Goal: Task Accomplishment & Management: Manage account settings

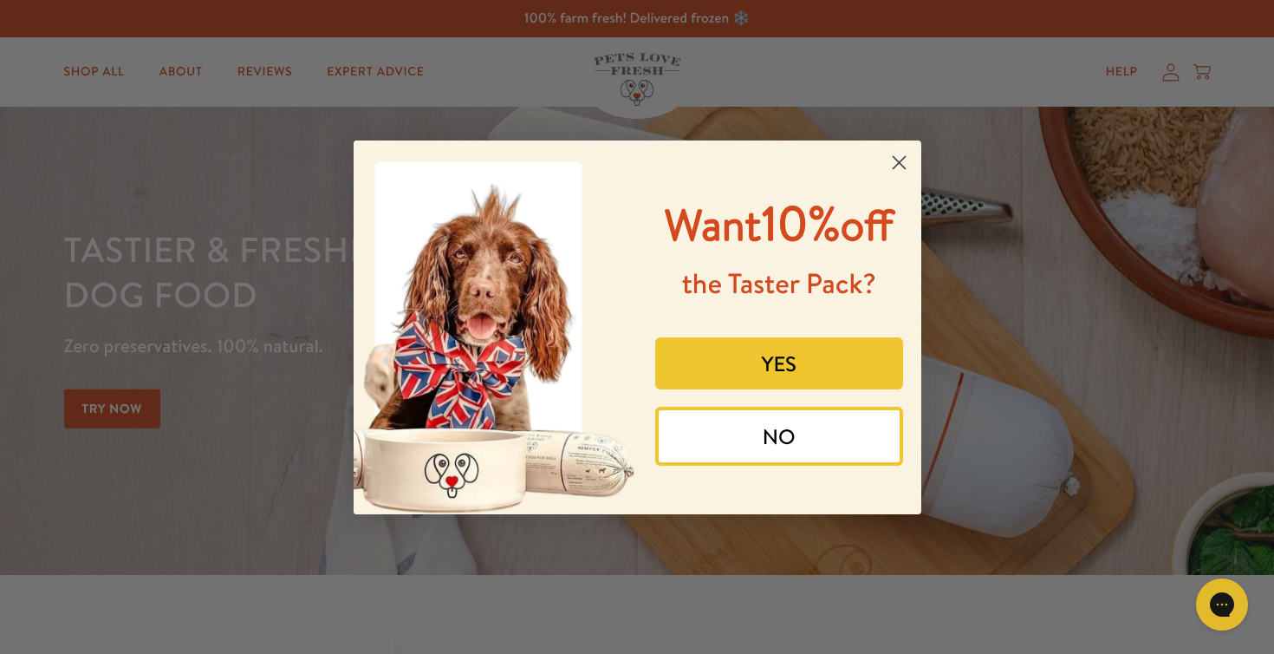
click at [899, 157] on circle "Close dialog" at bounding box center [898, 161] width 29 height 29
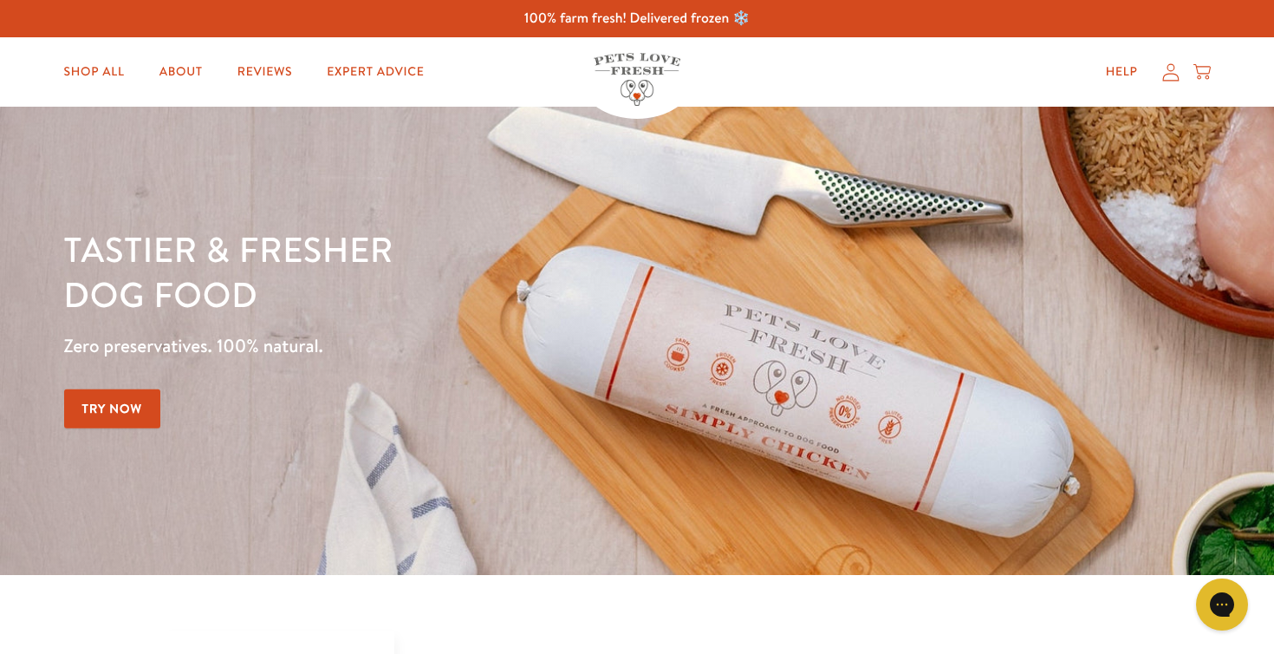
click at [1170, 74] on icon at bounding box center [1170, 71] width 16 height 17
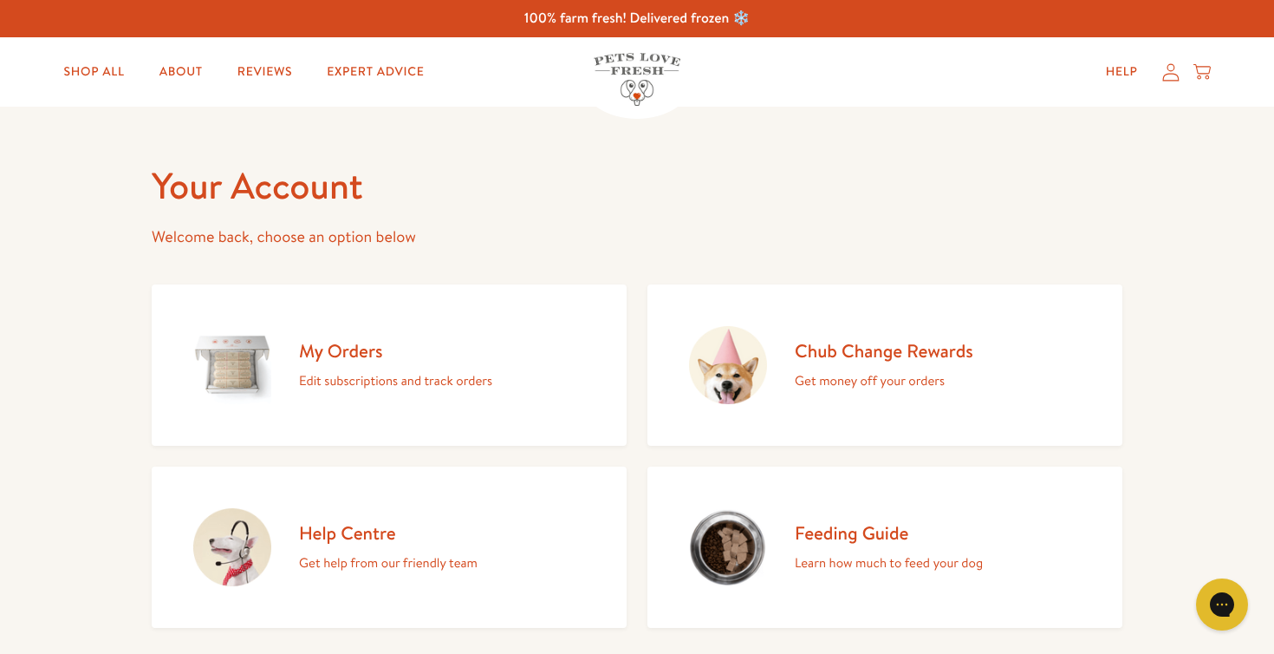
click at [345, 358] on h2 "My Orders" at bounding box center [395, 350] width 193 height 23
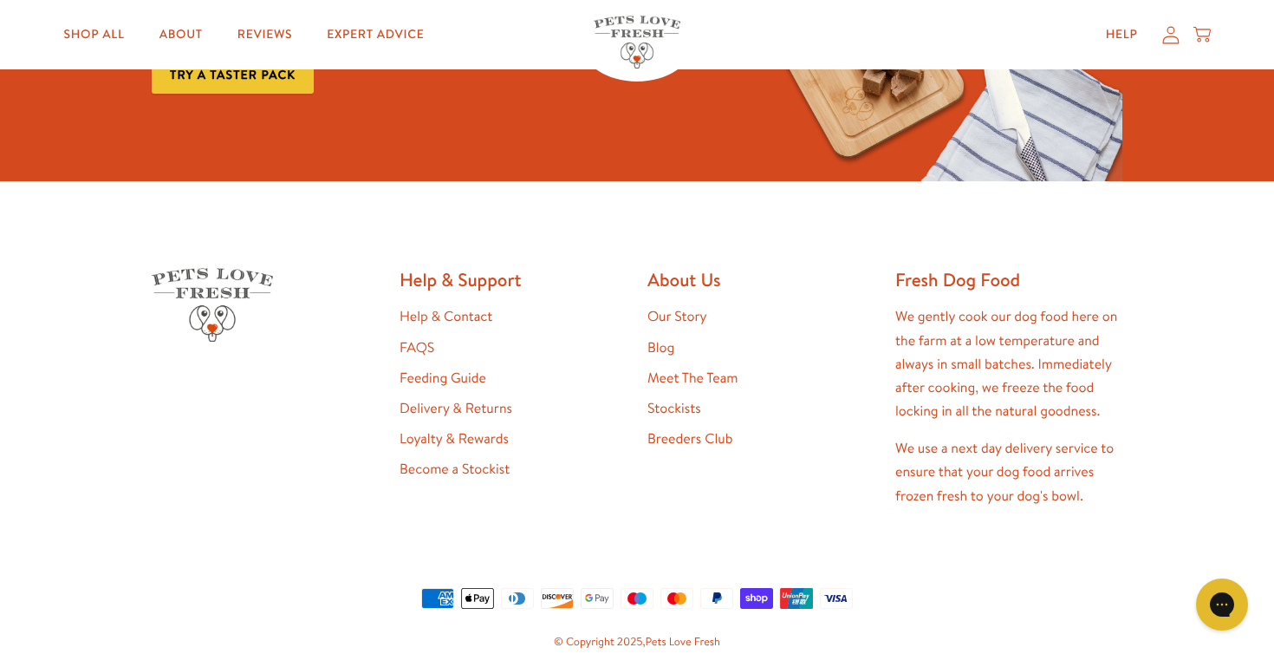
scroll to position [459, 0]
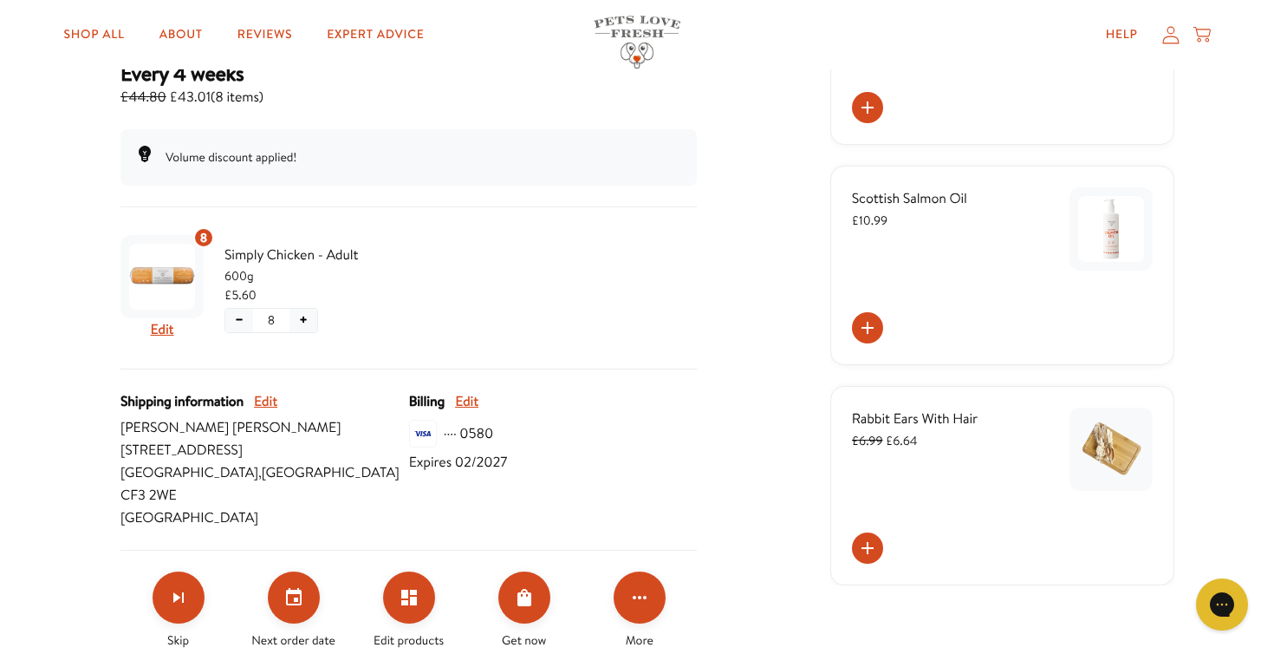
scroll to position [307, 0]
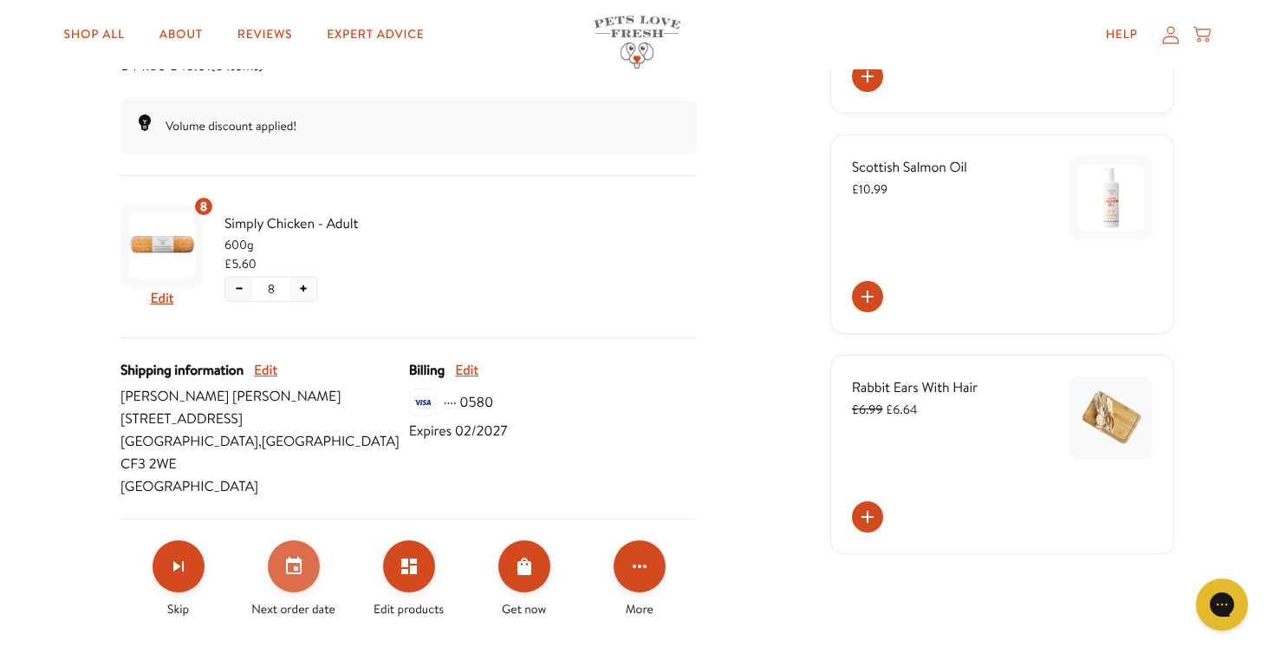
click at [297, 556] on icon "Set your next order date" at bounding box center [294, 564] width 16 height 17
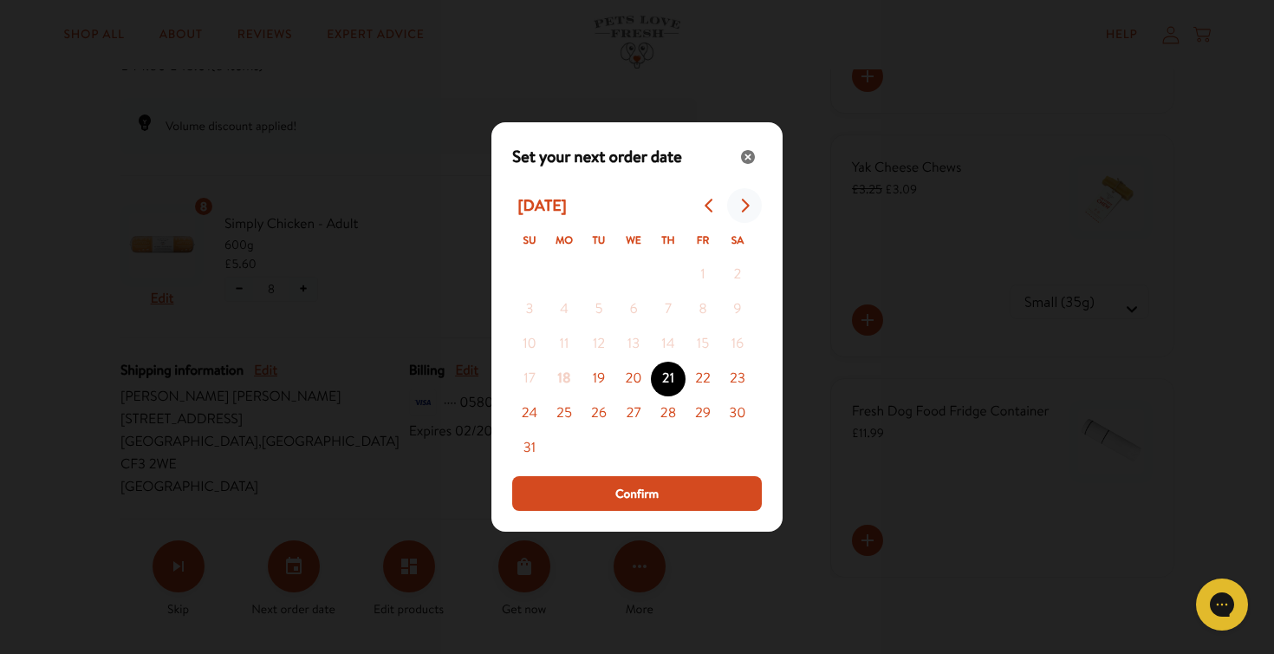
click at [741, 205] on icon "Go to next month" at bounding box center [745, 205] width 14 height 14
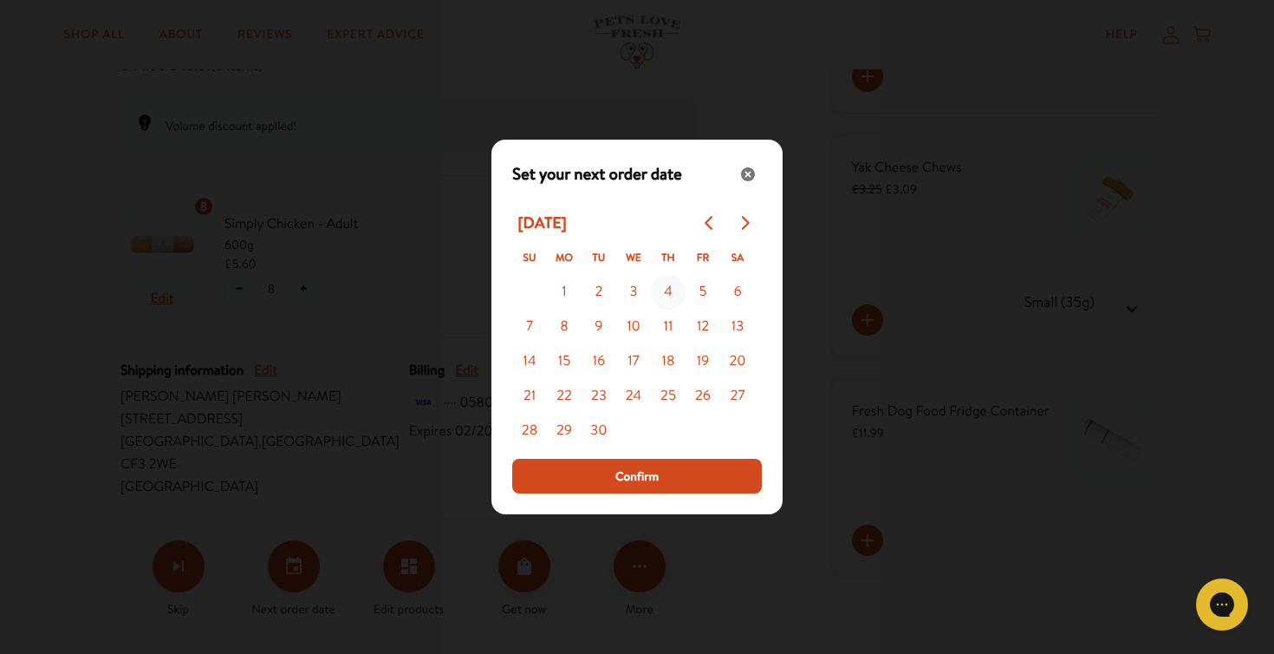
click at [664, 285] on button "4" at bounding box center [668, 292] width 35 height 35
click at [706, 218] on icon "Go to previous month" at bounding box center [710, 223] width 14 height 14
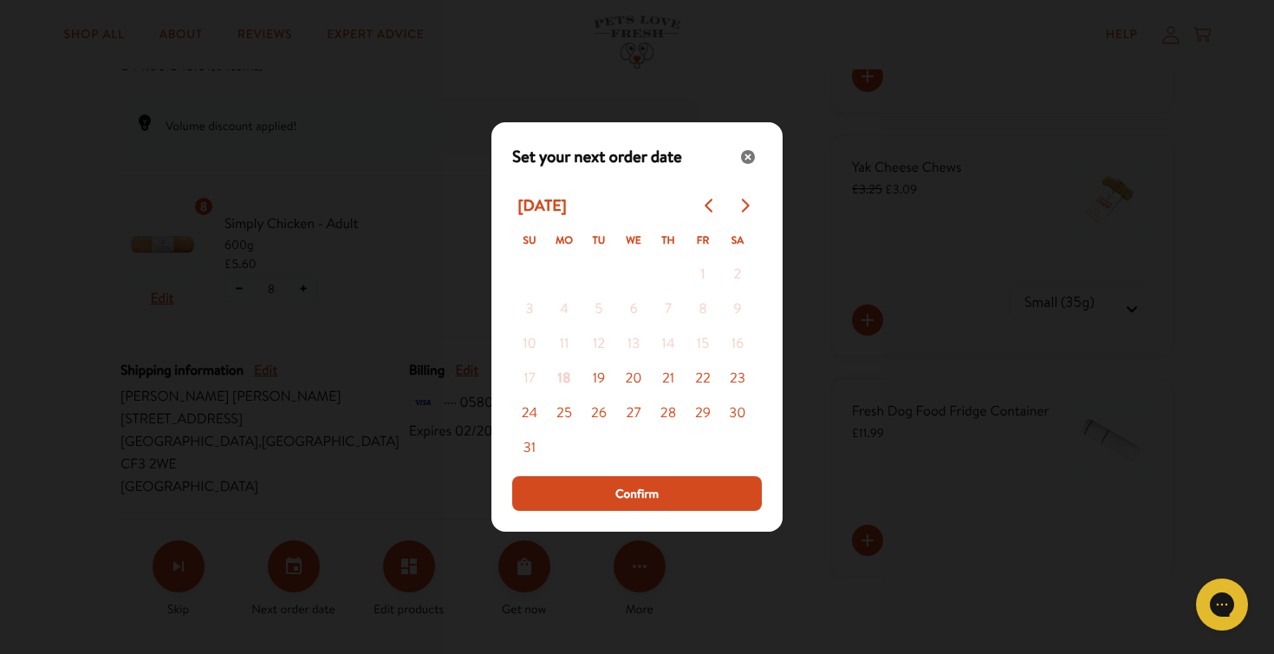
click at [748, 205] on icon "Go to next month" at bounding box center [746, 205] width 8 height 14
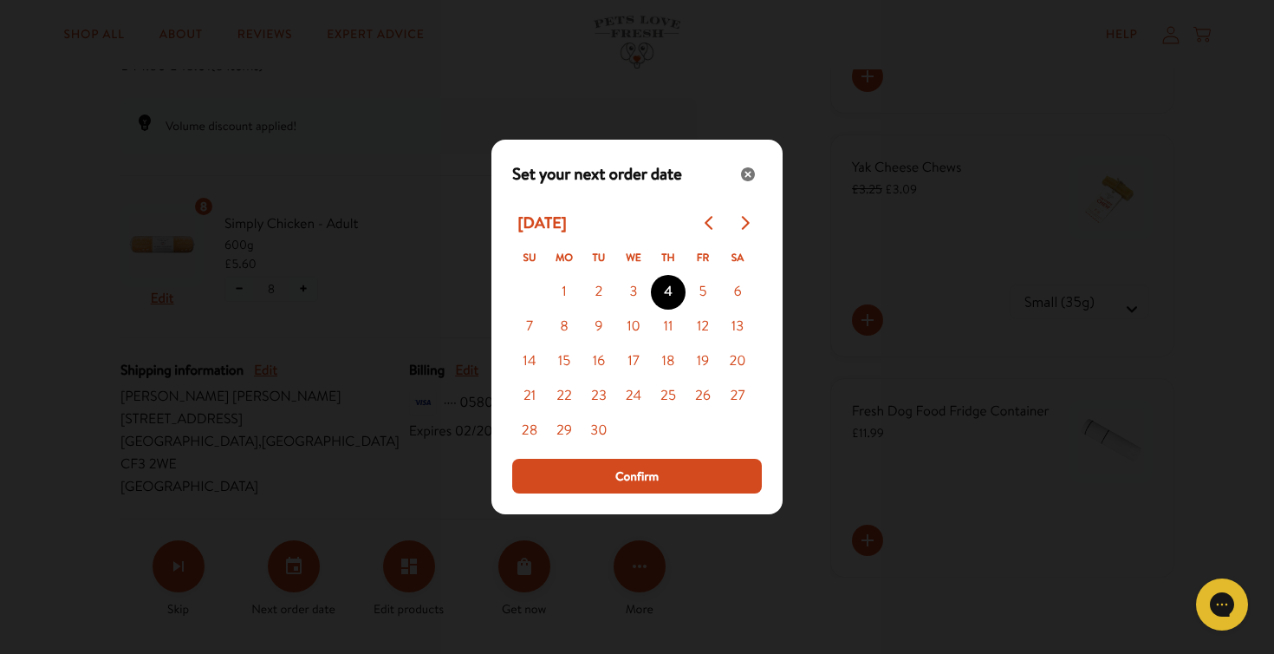
click at [667, 287] on button "4" at bounding box center [668, 292] width 35 height 35
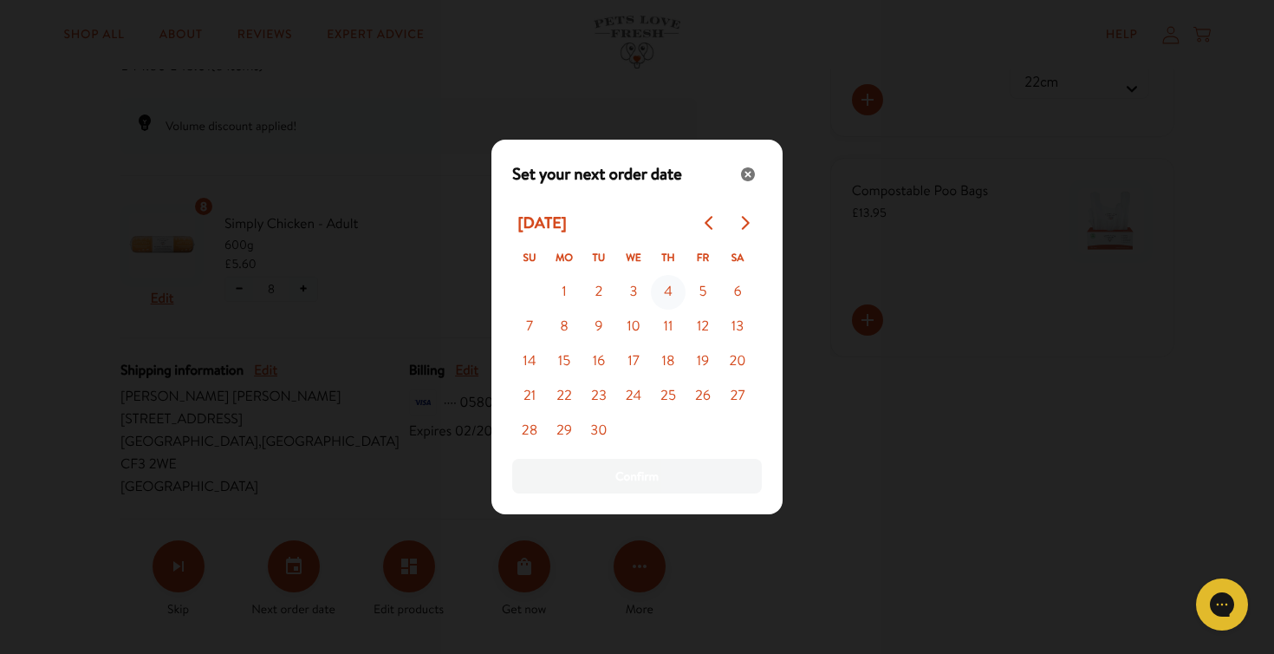
click at [666, 293] on button "4" at bounding box center [668, 292] width 35 height 35
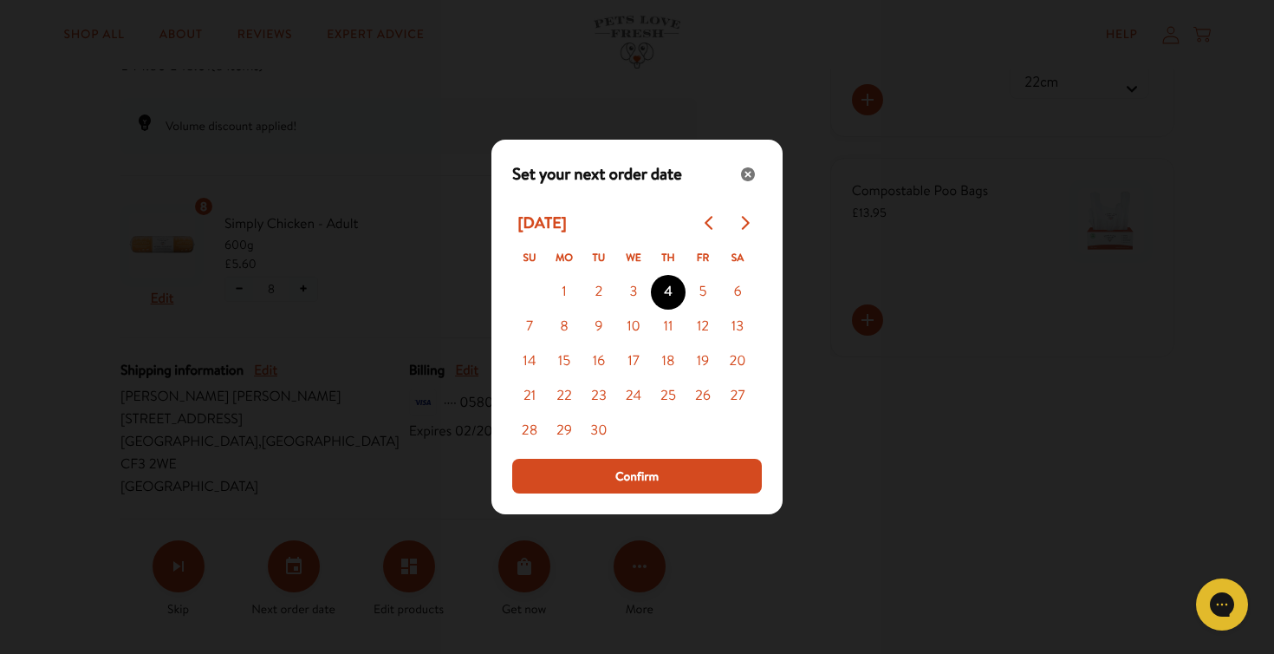
click at [651, 275] on button "4" at bounding box center [668, 292] width 35 height 35
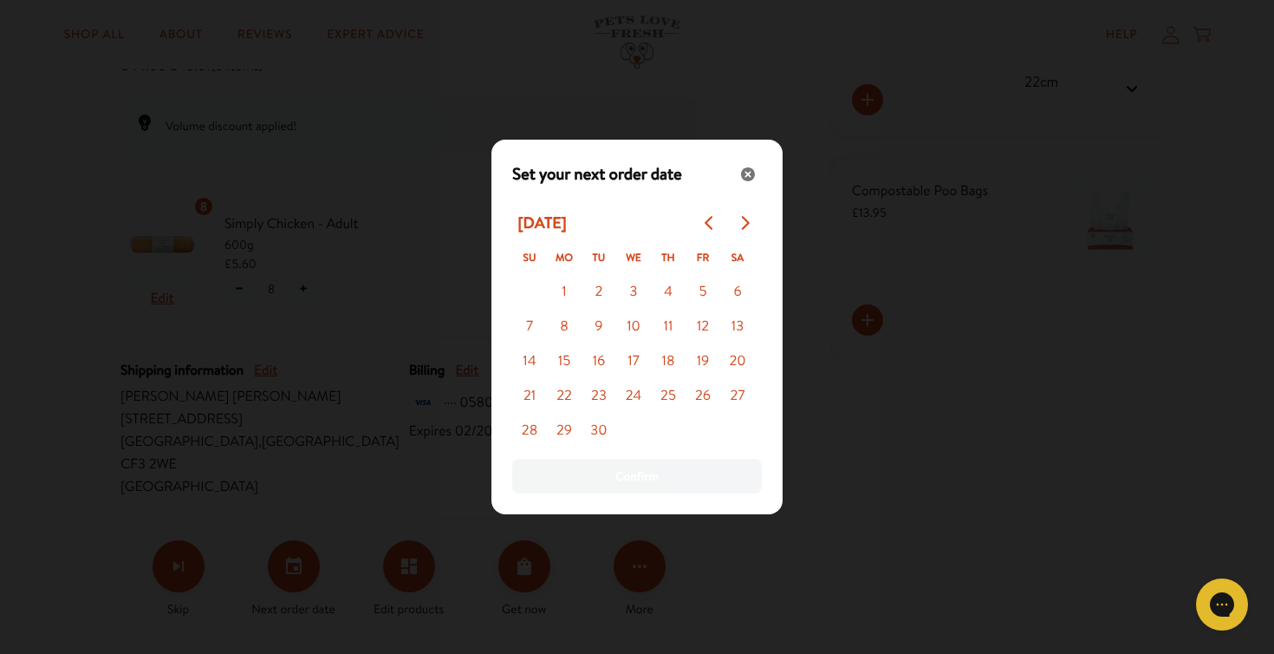
click at [651, 275] on button "4" at bounding box center [668, 292] width 35 height 35
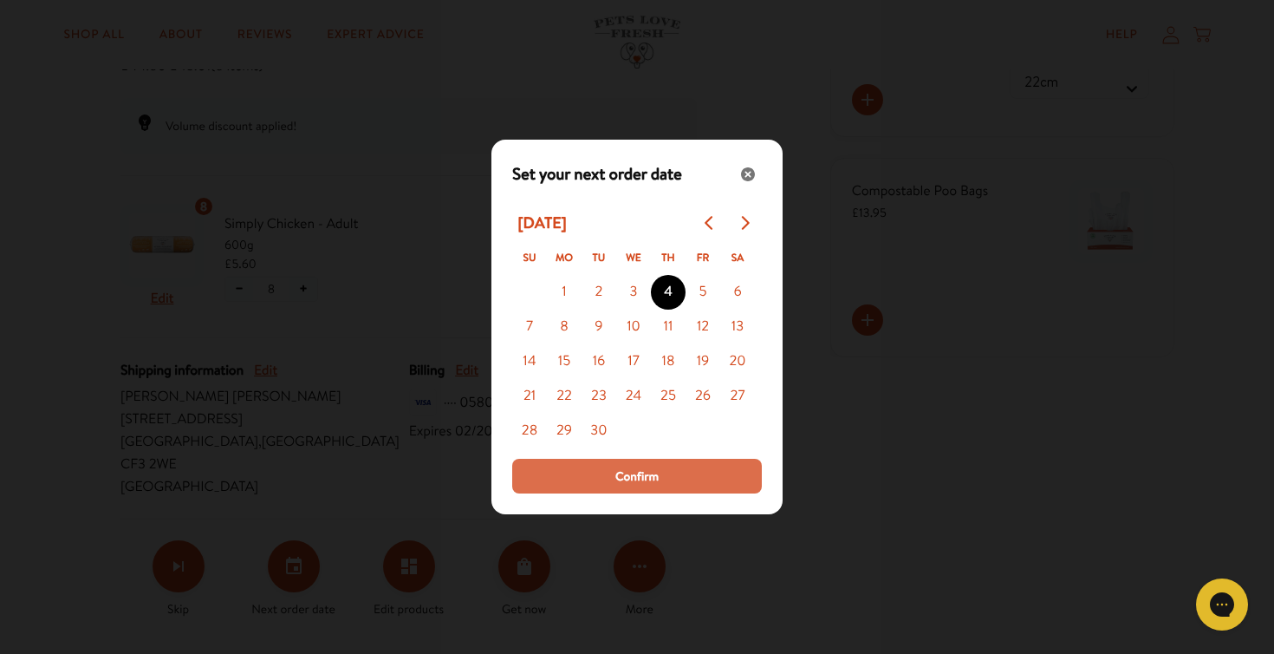
click at [653, 481] on span "Confirm" at bounding box center [636, 475] width 43 height 19
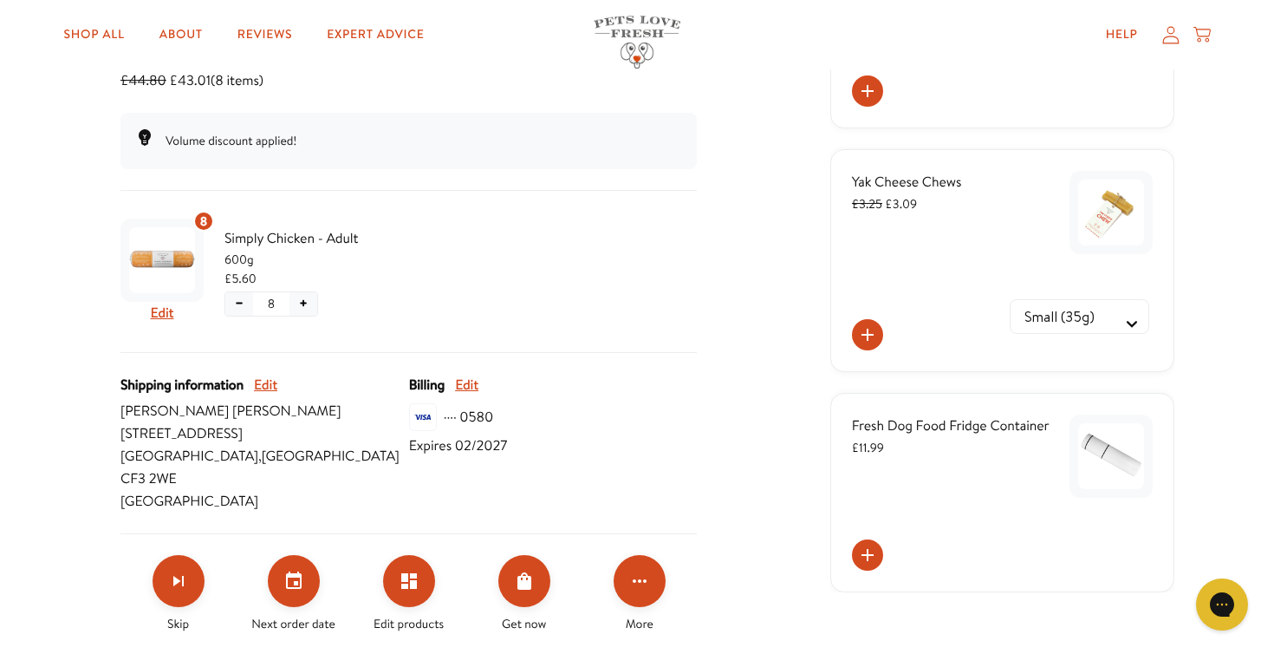
scroll to position [560, 0]
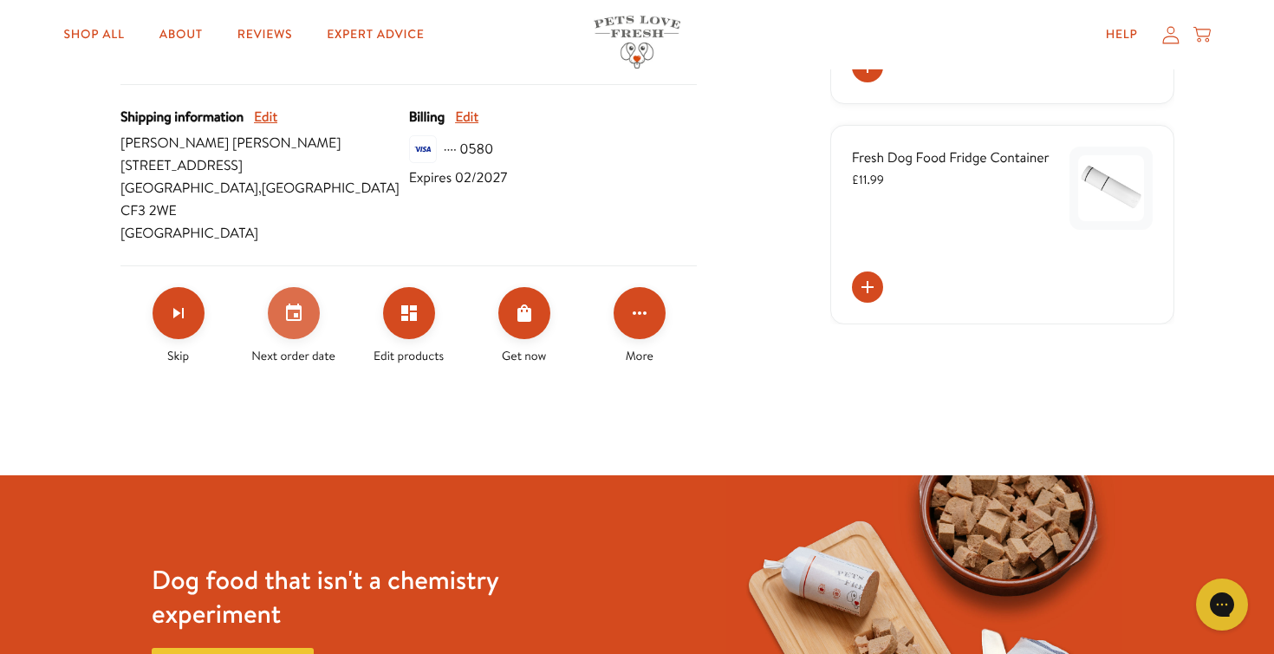
click at [300, 302] on icon "Set your next order date" at bounding box center [293, 312] width 21 height 21
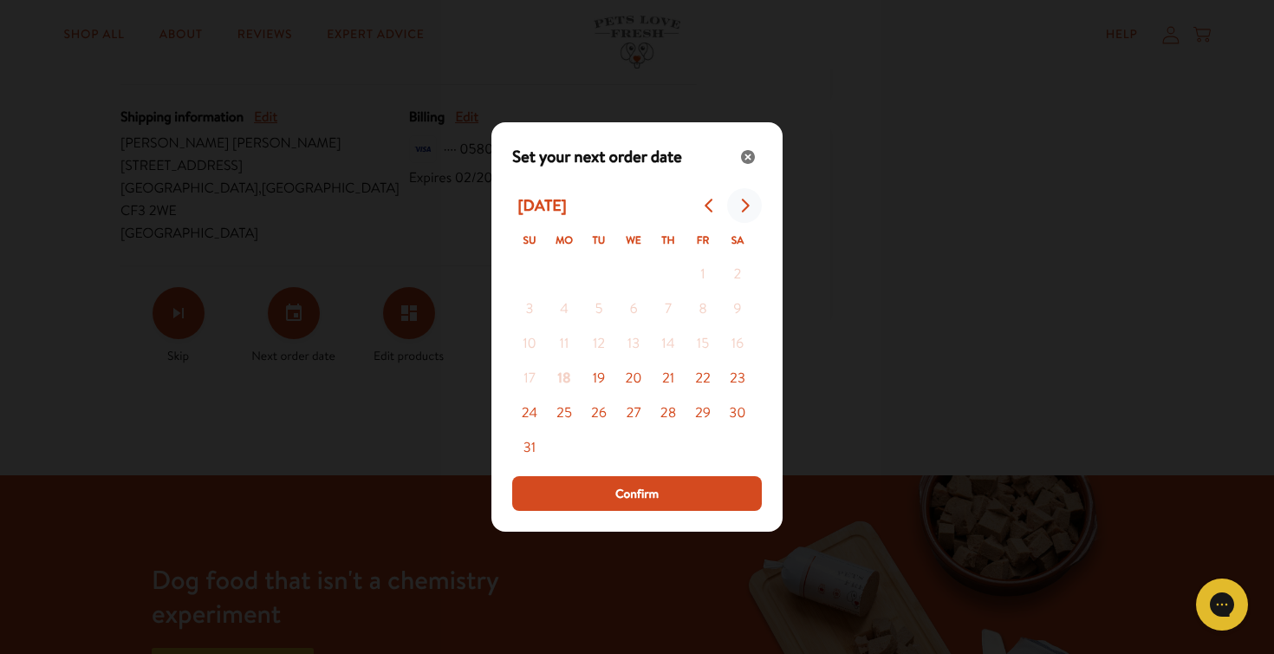
click at [746, 204] on icon "Go to next month" at bounding box center [746, 205] width 8 height 14
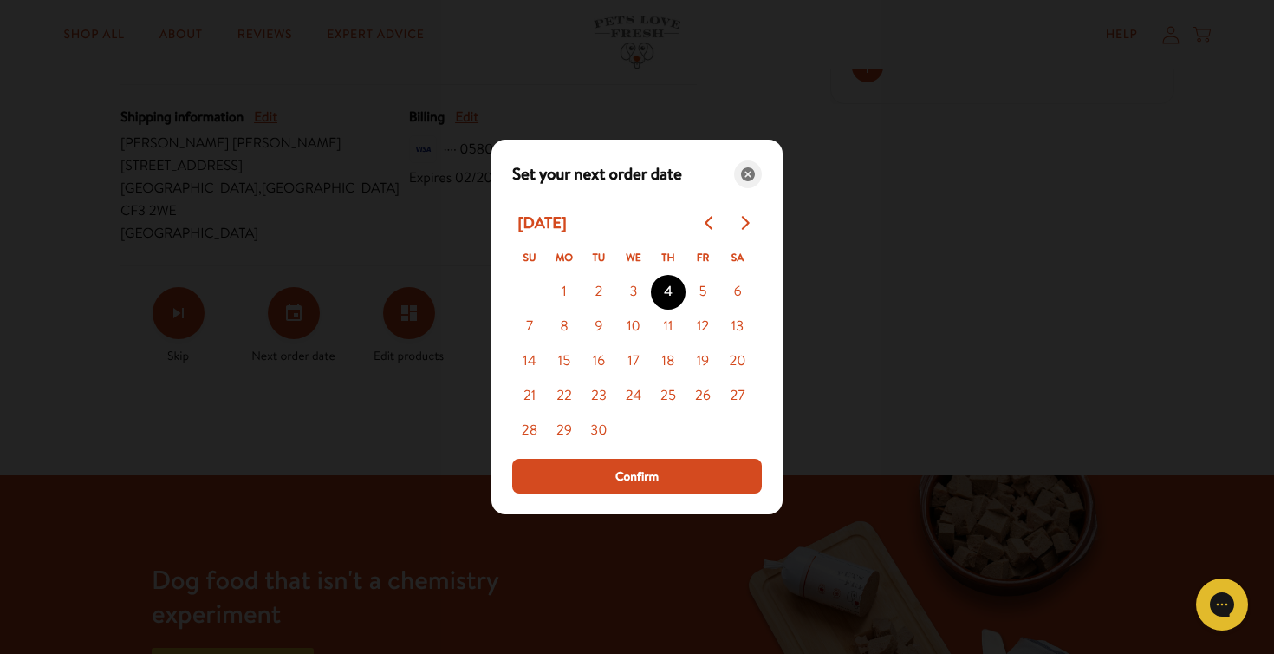
click at [751, 175] on icon "Close" at bounding box center [748, 174] width 14 height 14
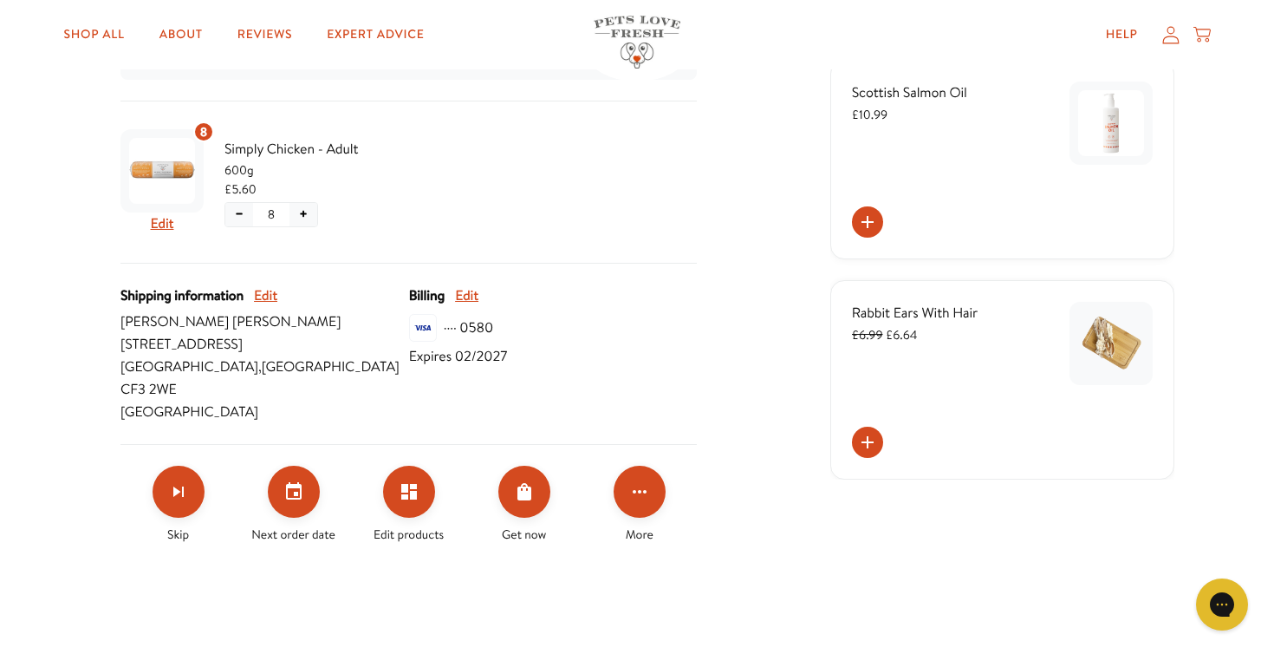
scroll to position [0, 0]
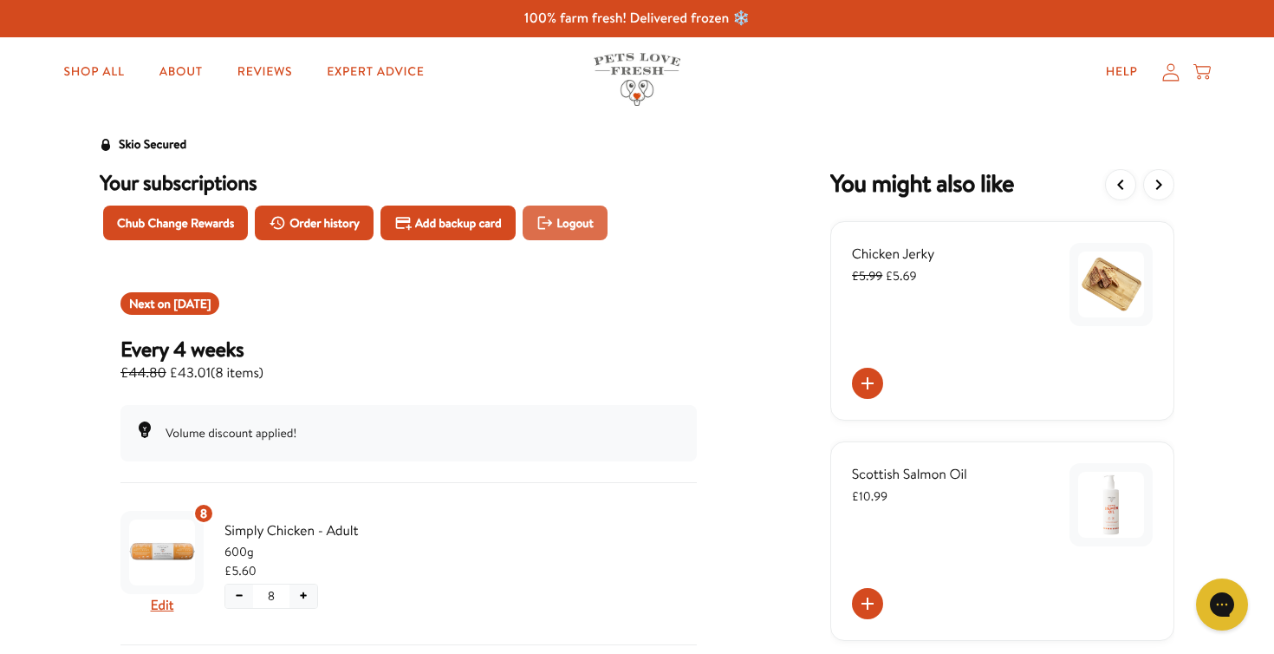
click at [543, 223] on icon "Logout" at bounding box center [544, 222] width 15 height 13
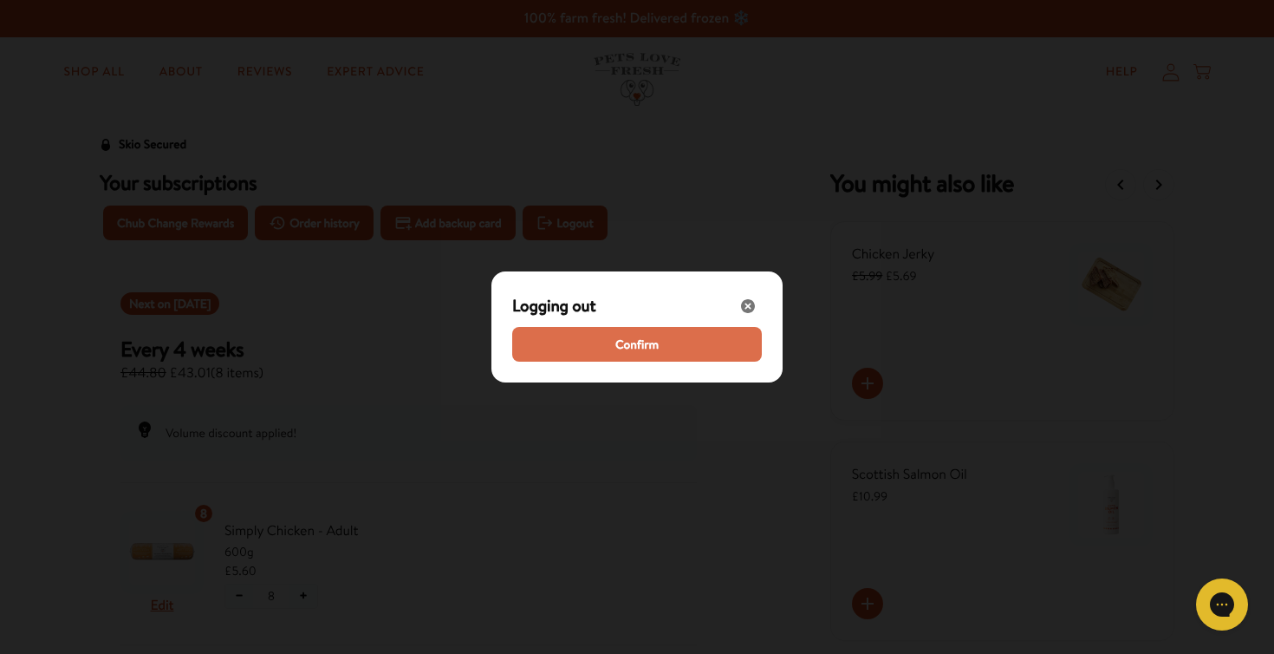
click at [644, 353] on span "Confirm" at bounding box center [636, 344] width 43 height 19
